Goal: Transaction & Acquisition: Purchase product/service

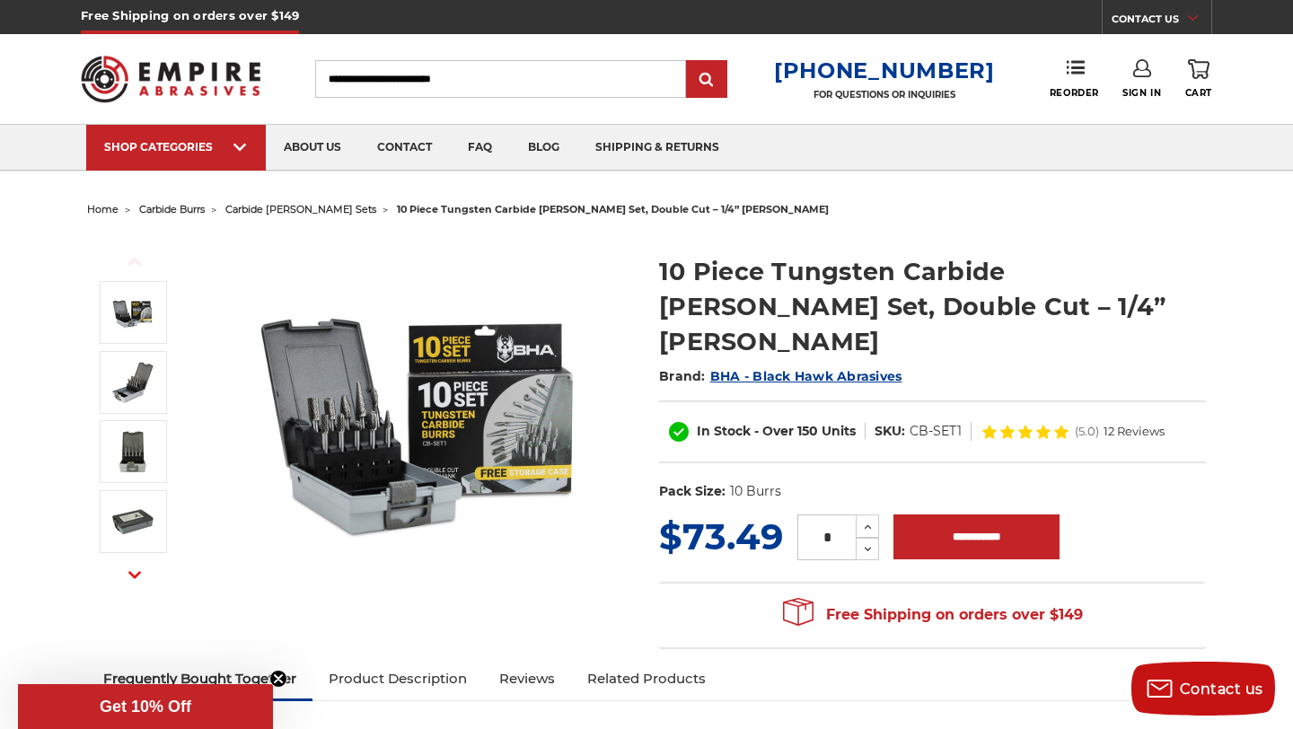
click at [326, 429] on img at bounding box center [420, 414] width 359 height 359
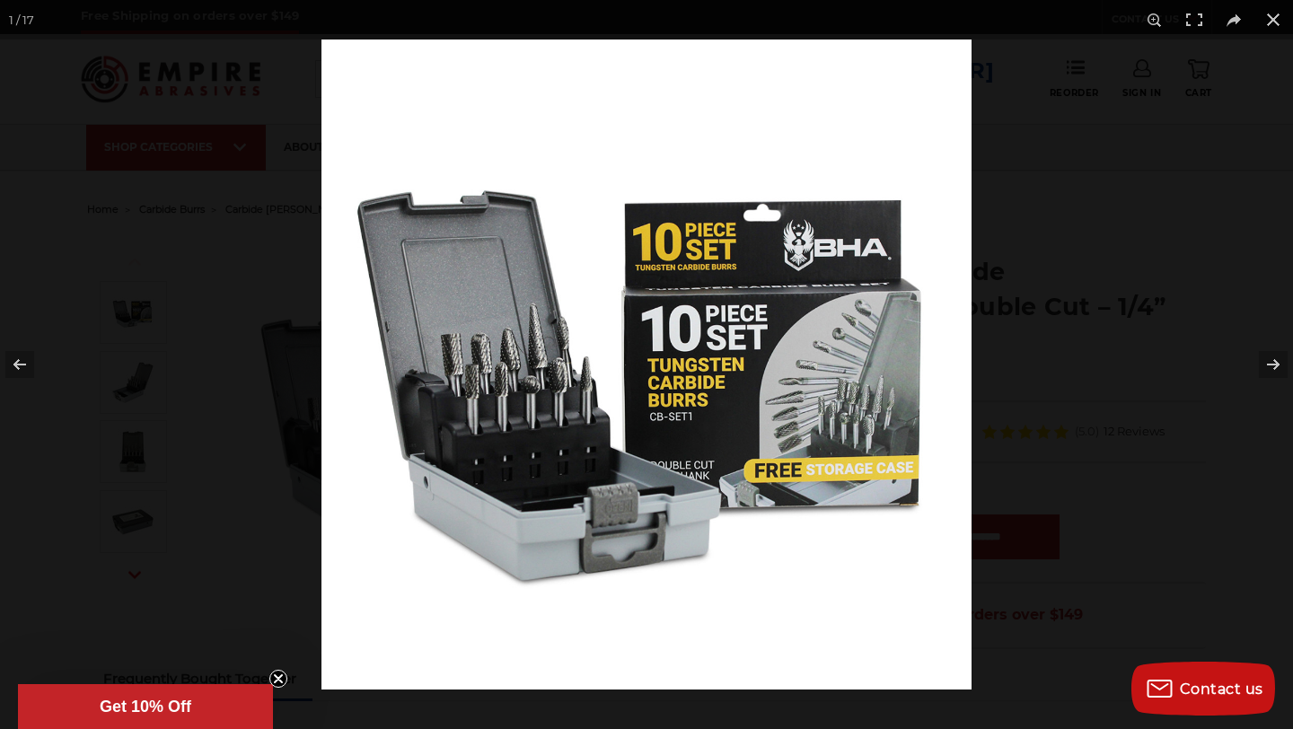
click at [447, 373] on img at bounding box center [646, 364] width 650 height 650
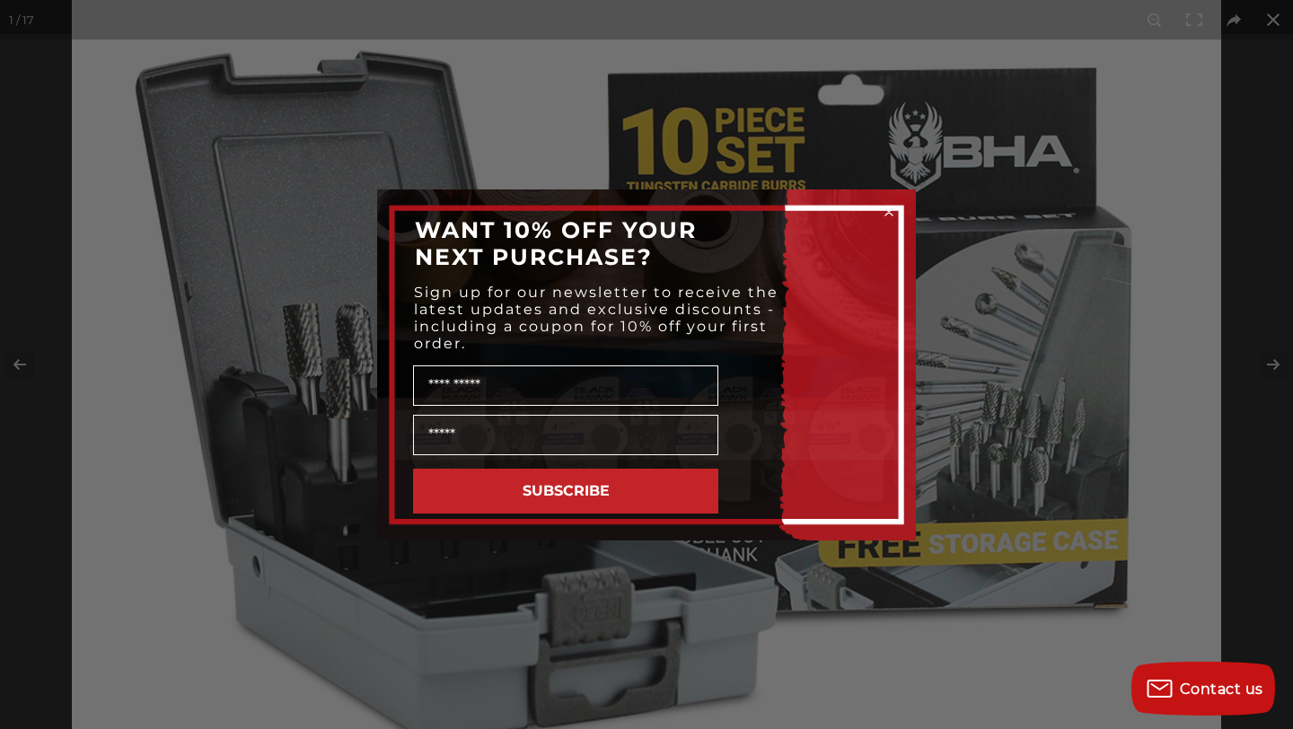
click at [233, 432] on div "Close dialog WANT 10% OFF YOUR NEXT PURCHASE? Sign up for our newsletter to rec…" at bounding box center [646, 364] width 1293 height 729
click at [887, 209] on icon "Close dialog" at bounding box center [889, 212] width 18 height 18
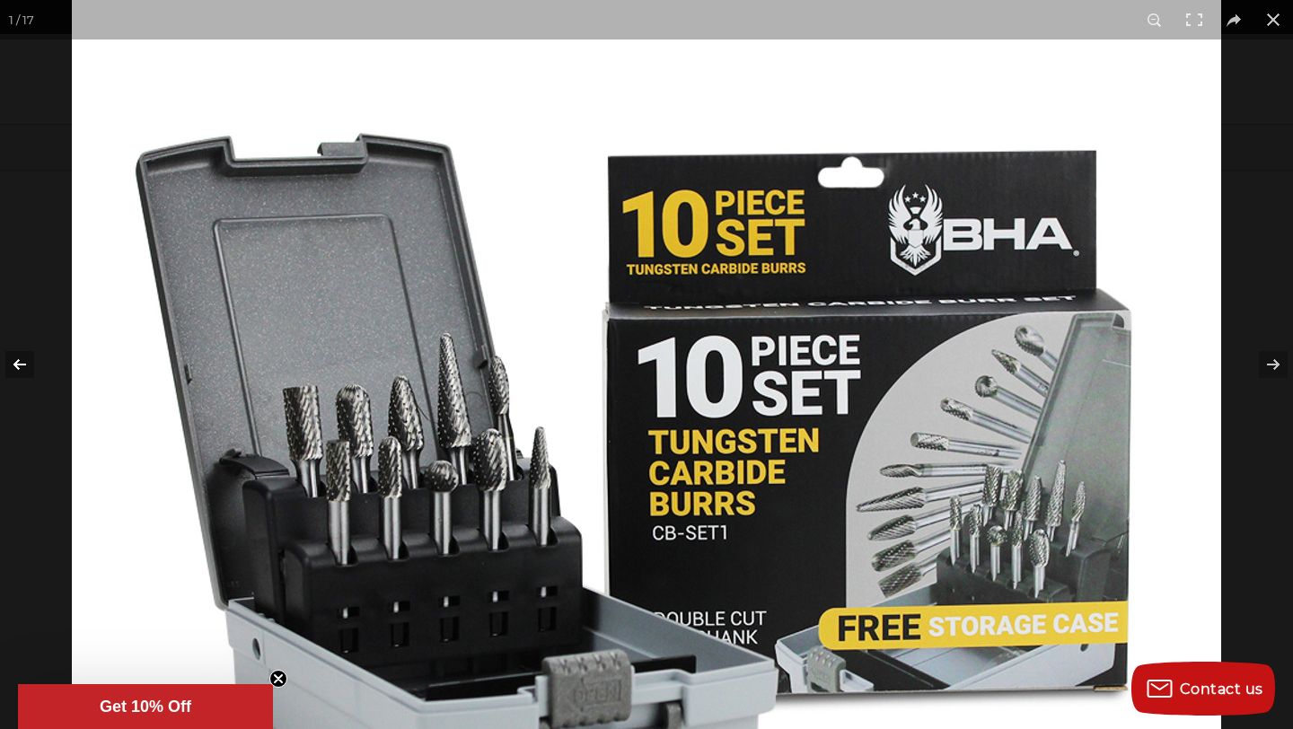
click at [3, 359] on button at bounding box center [31, 365] width 63 height 90
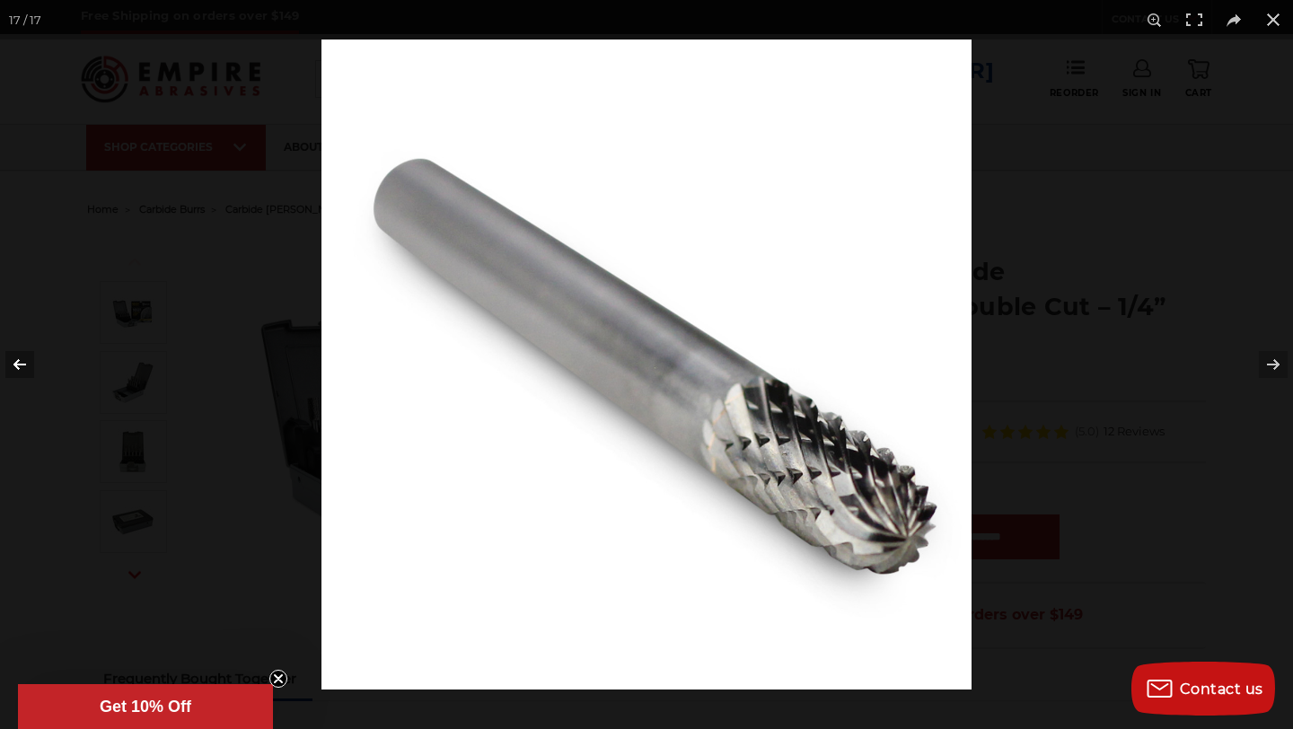
click at [6, 360] on button at bounding box center [31, 365] width 63 height 90
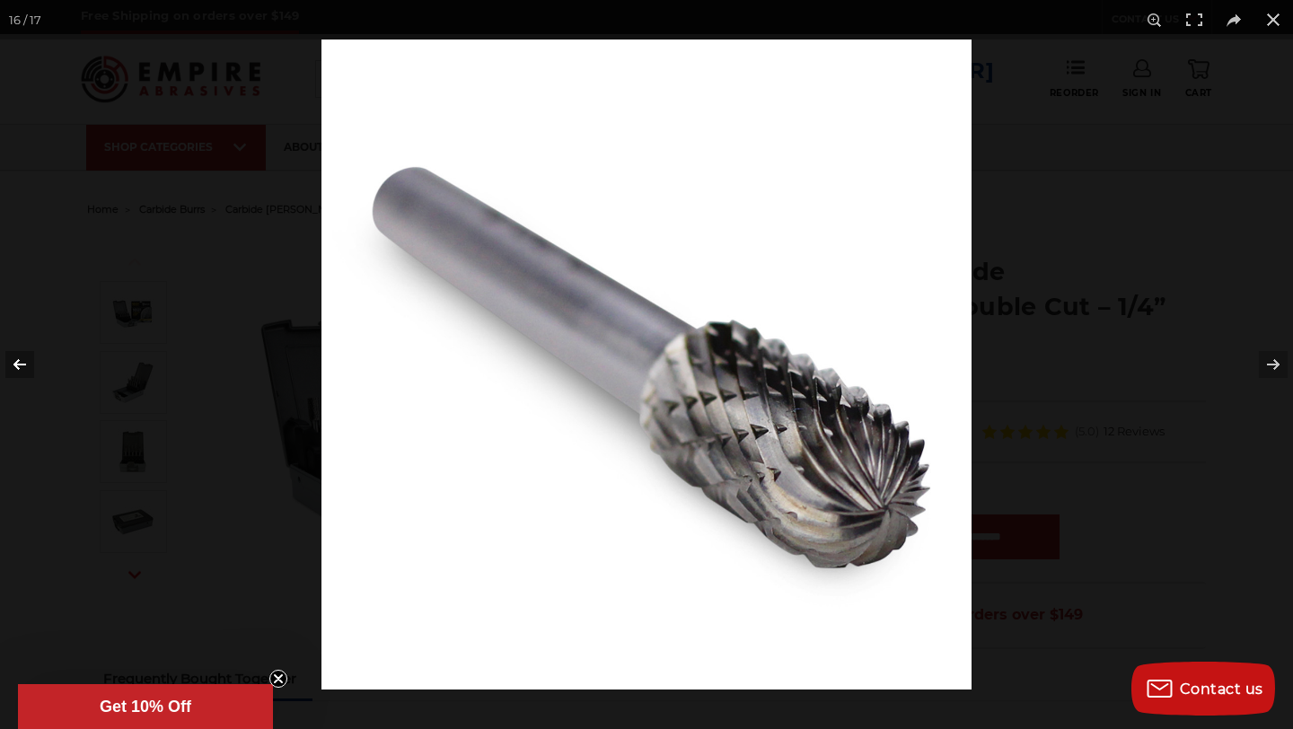
click at [6, 360] on button at bounding box center [31, 365] width 63 height 90
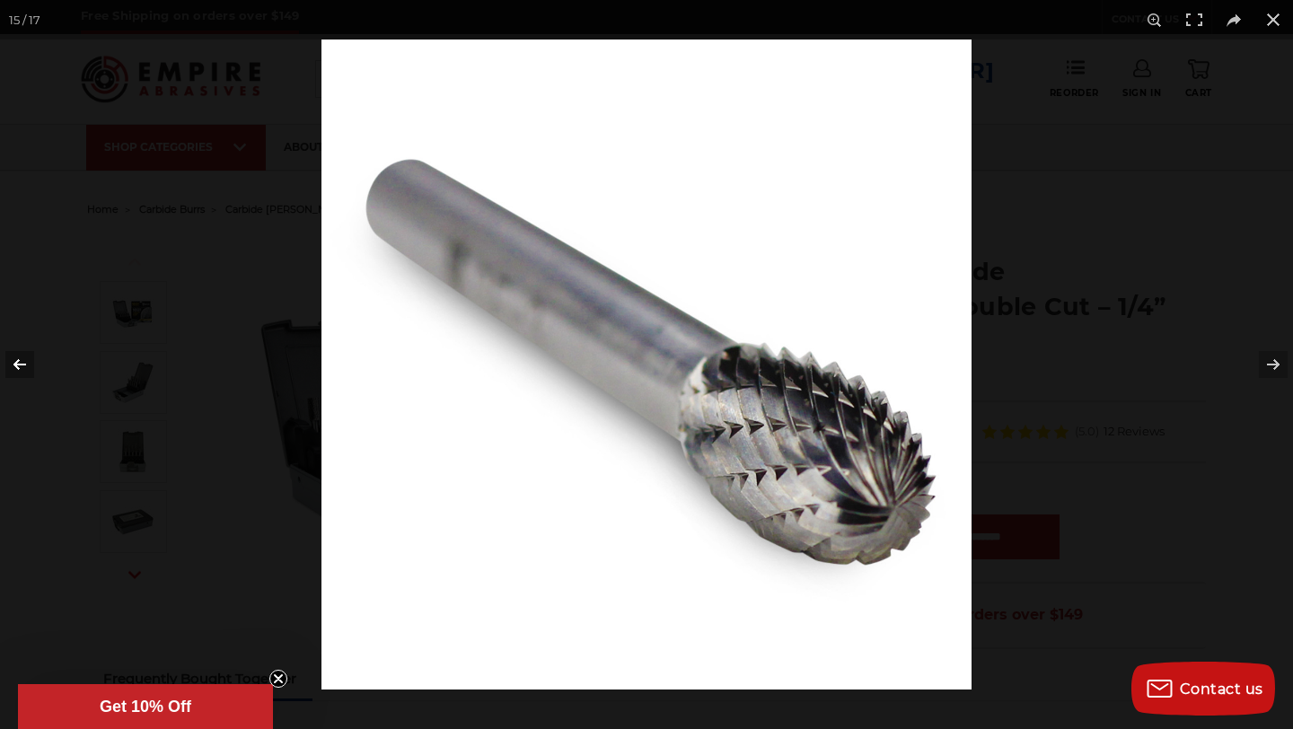
click at [6, 360] on button at bounding box center [31, 365] width 63 height 90
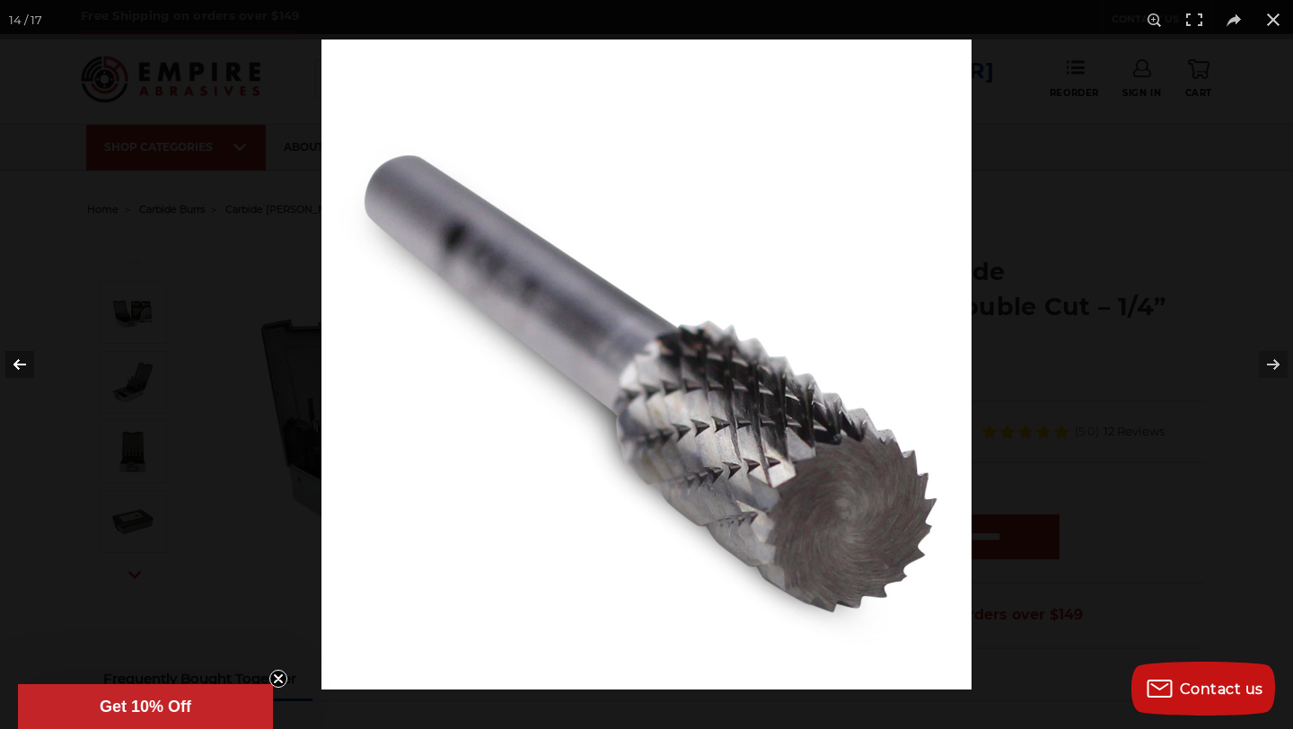
click at [6, 360] on button at bounding box center [31, 365] width 63 height 90
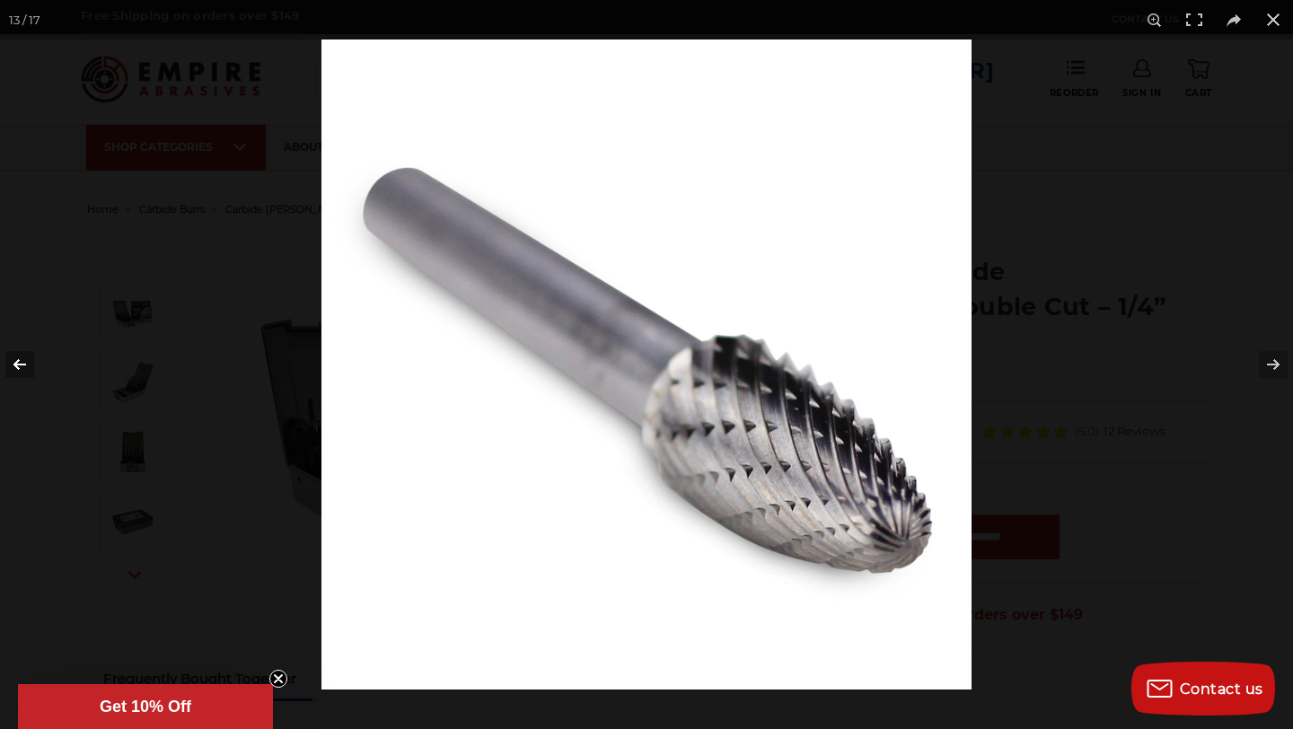
click at [6, 360] on button at bounding box center [31, 365] width 63 height 90
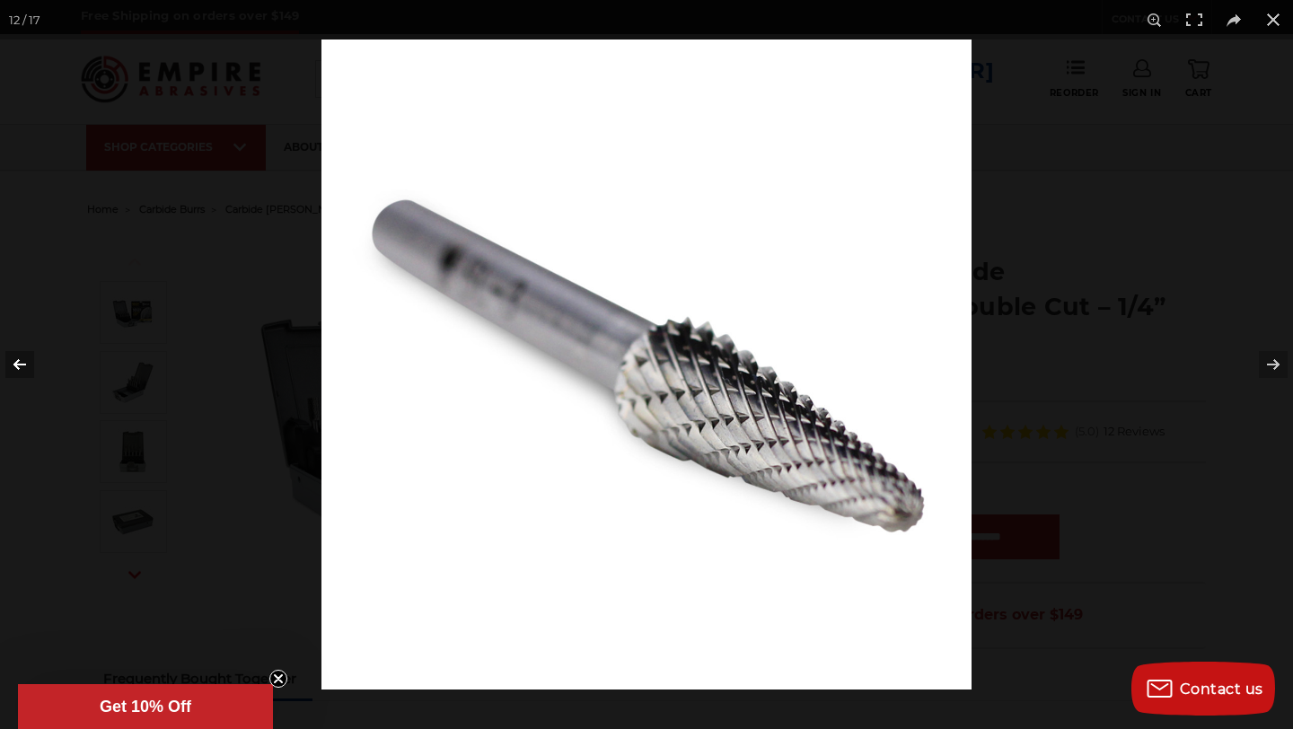
click at [6, 360] on button at bounding box center [31, 365] width 63 height 90
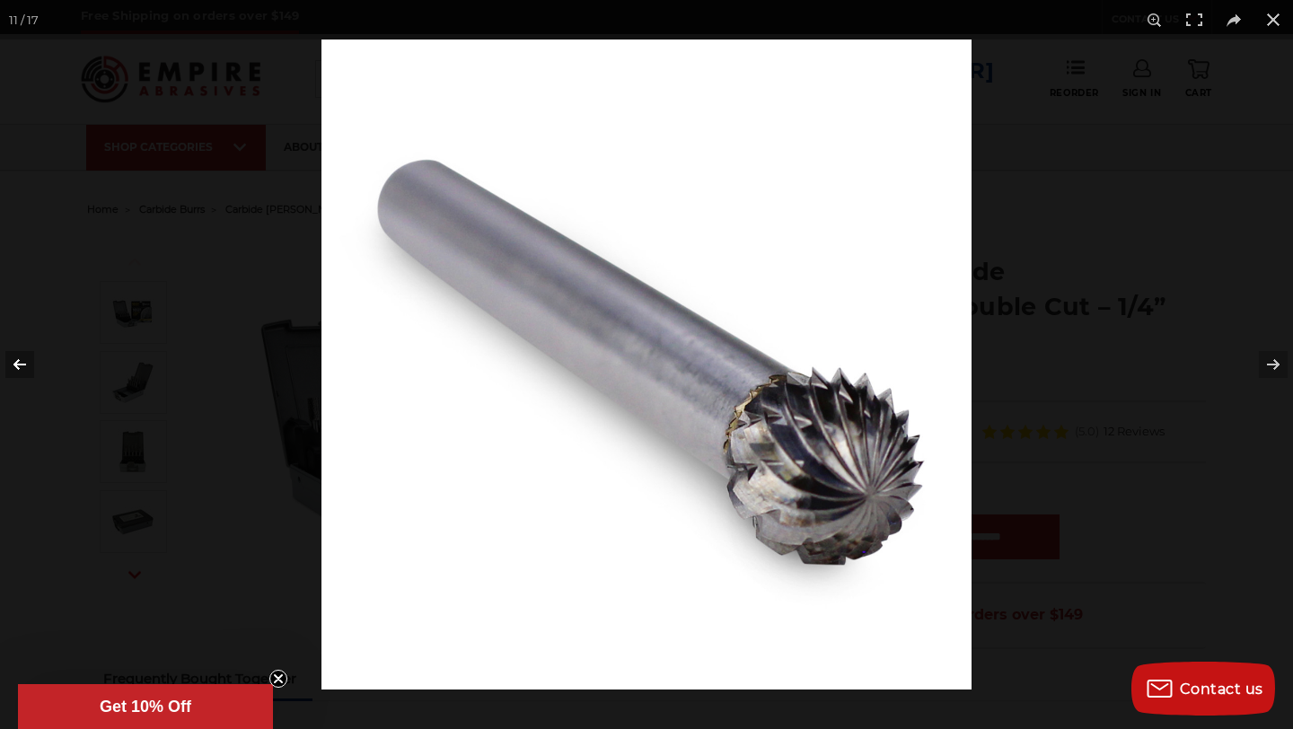
click at [6, 360] on button at bounding box center [31, 365] width 63 height 90
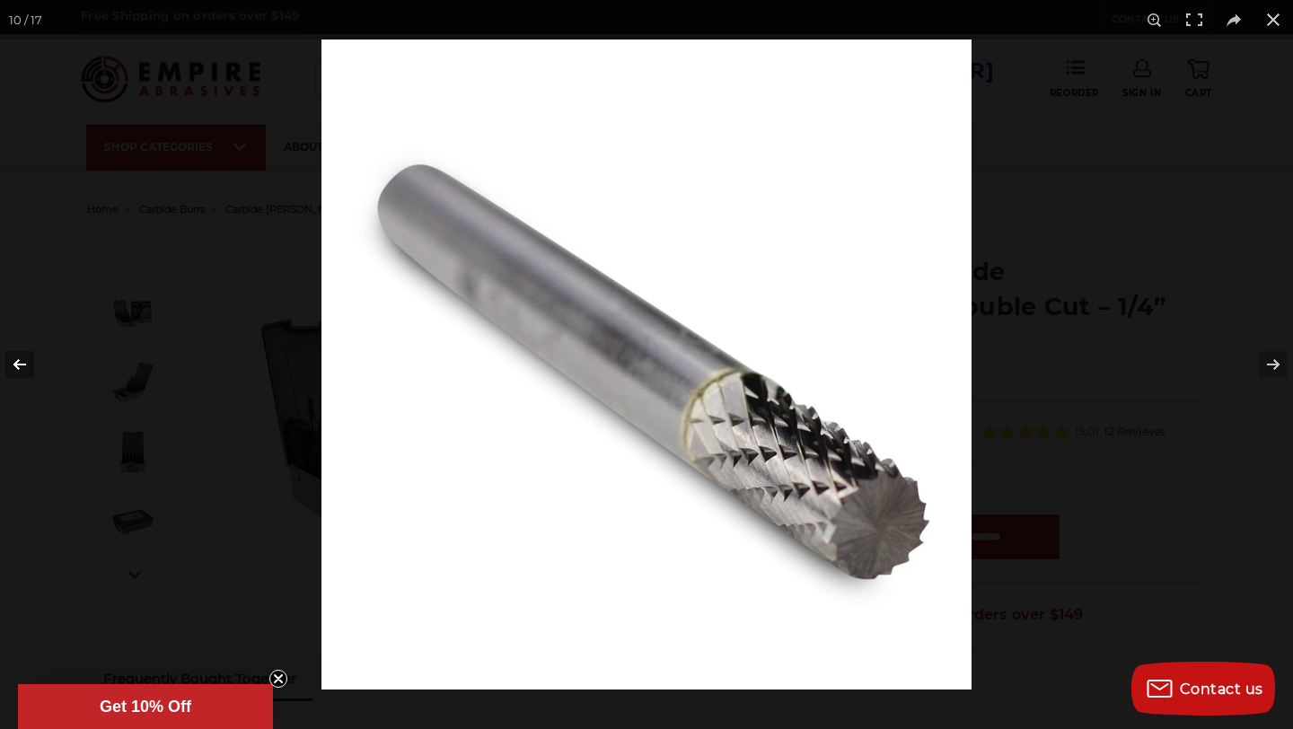
click at [6, 360] on button at bounding box center [31, 365] width 63 height 90
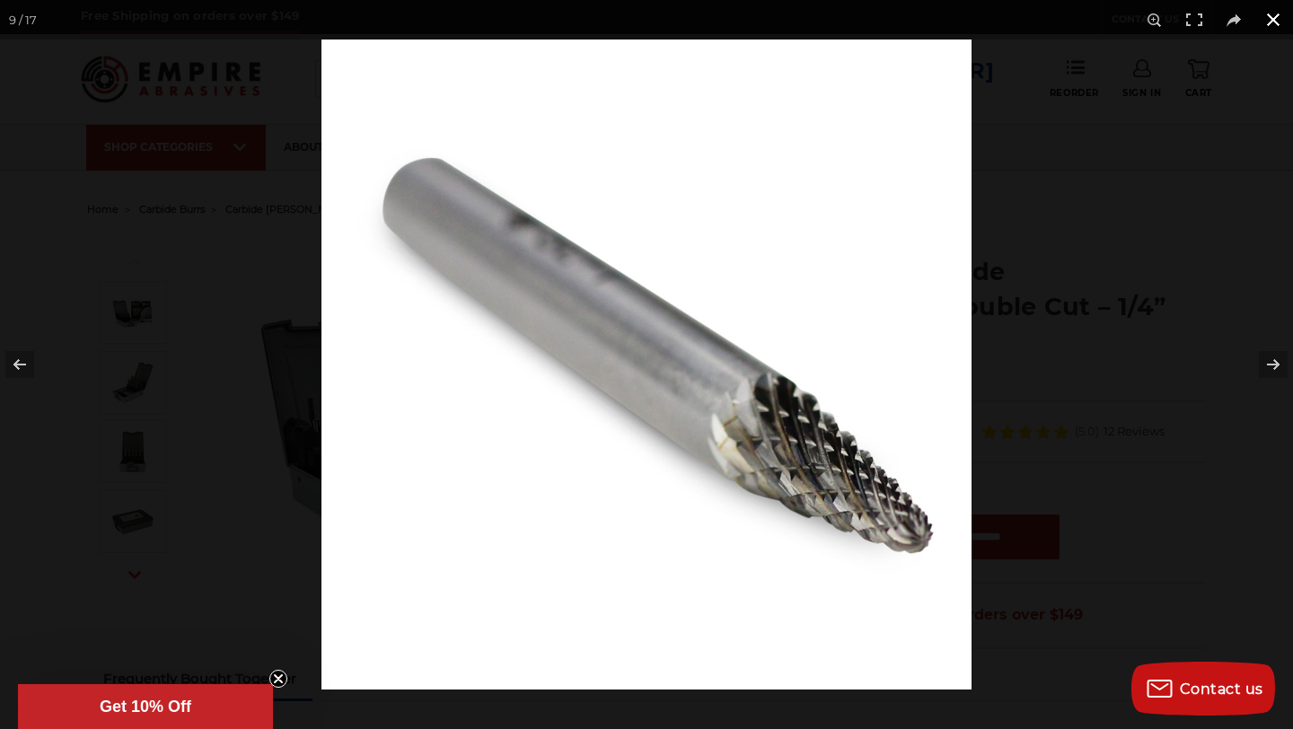
click at [1274, 20] on button at bounding box center [1272, 19] width 39 height 39
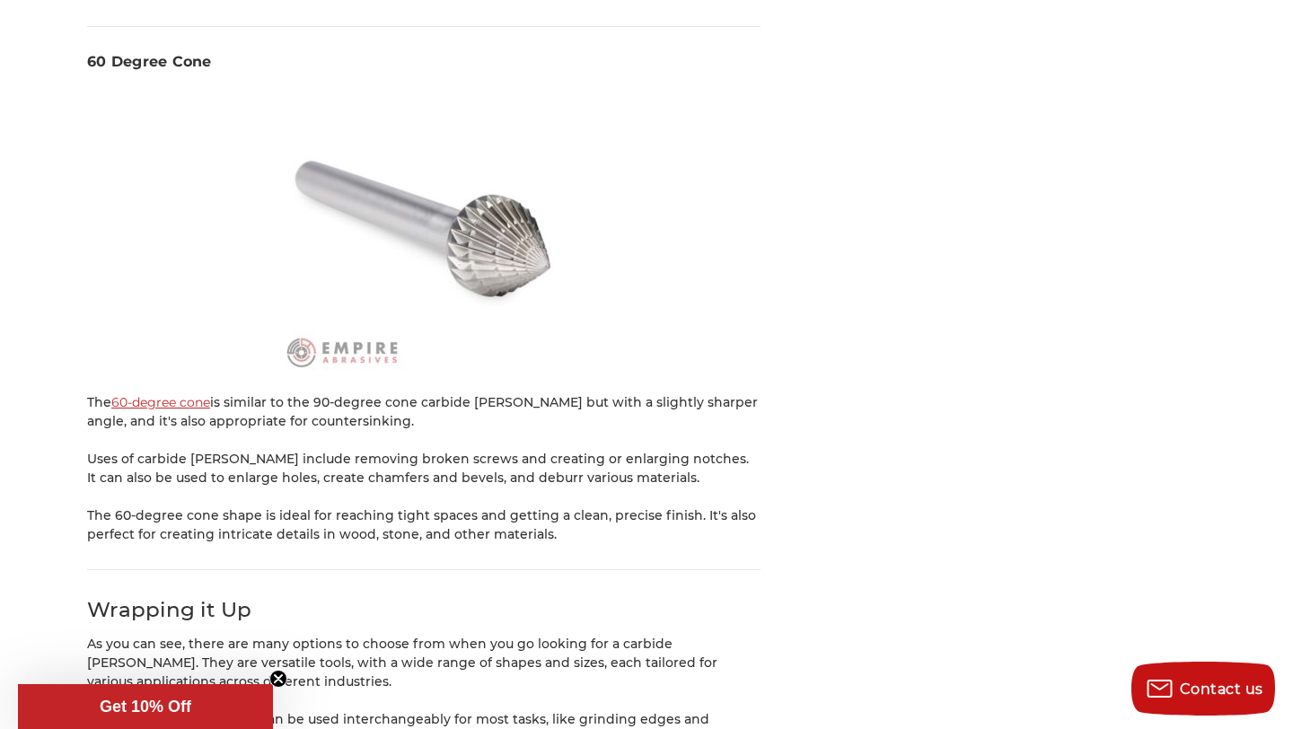
scroll to position [10464, 0]
